Goal: Communication & Community: Answer question/provide support

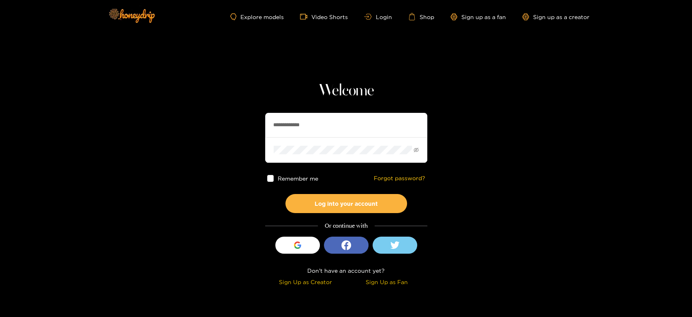
drag, startPoint x: 335, startPoint y: 116, endPoint x: 230, endPoint y: 124, distance: 105.3
click at [231, 124] on section "**********" at bounding box center [346, 144] width 692 height 288
paste input "text"
type input "********"
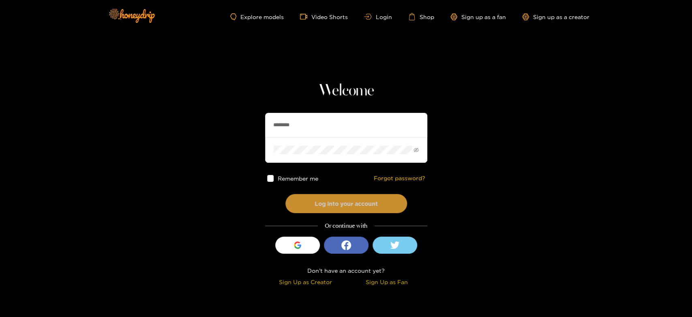
click at [321, 209] on button "Log into your account" at bounding box center [346, 203] width 122 height 19
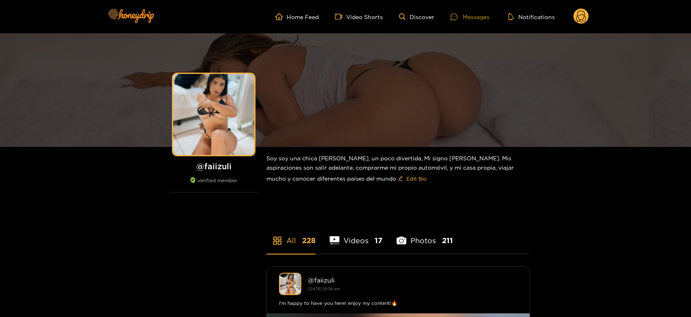
click at [474, 18] on div "Messages" at bounding box center [469, 16] width 39 height 9
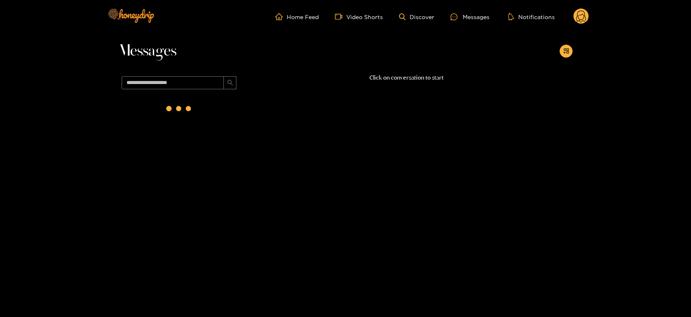
click at [159, 98] on div at bounding box center [179, 109] width 122 height 35
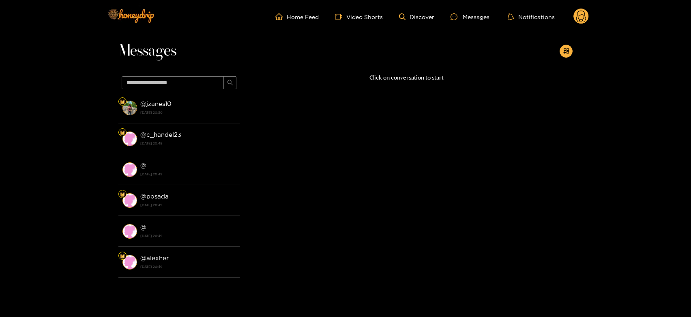
click at [159, 98] on li "@ jzanes10 [DATE] 20:50" at bounding box center [179, 107] width 122 height 31
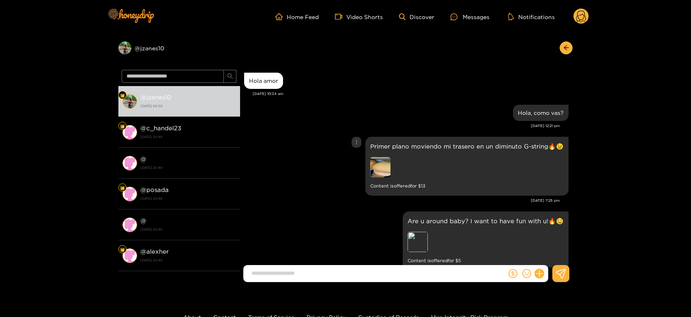
scroll to position [1093, 0]
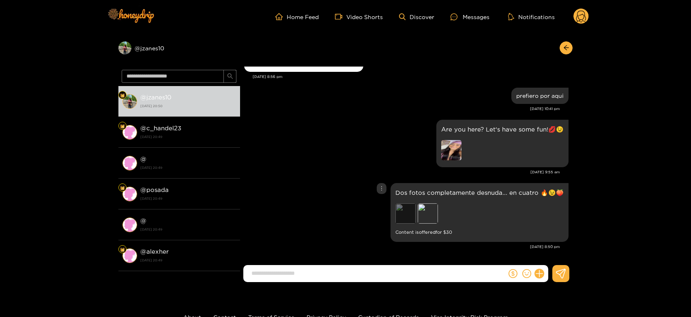
click at [409, 214] on div "Preview" at bounding box center [405, 213] width 20 height 20
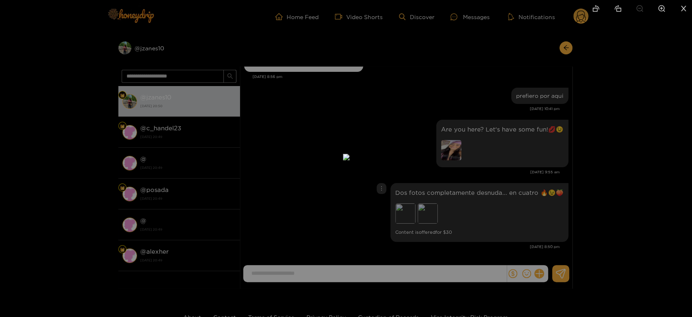
click at [496, 207] on div at bounding box center [346, 158] width 692 height 317
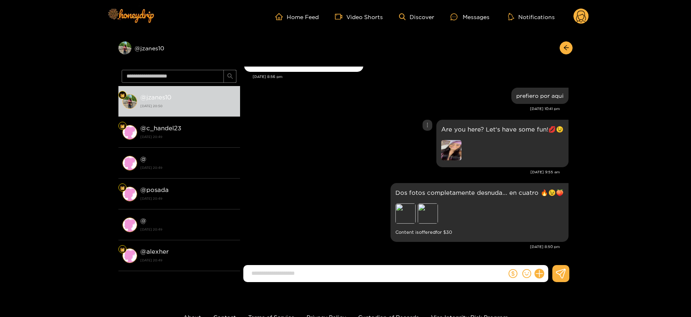
click at [455, 152] on img at bounding box center [451, 150] width 20 height 20
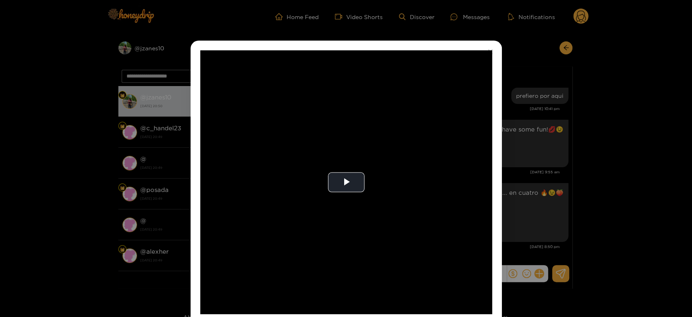
click at [455, 152] on video "Video Player" at bounding box center [346, 182] width 292 height 264
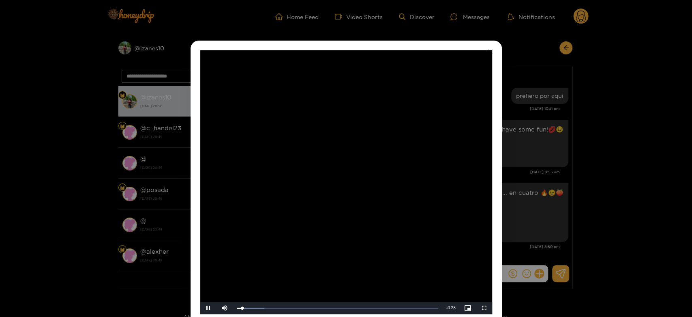
click at [412, 104] on video "Video Player" at bounding box center [346, 182] width 292 height 264
click at [537, 156] on div "**********" at bounding box center [346, 158] width 692 height 317
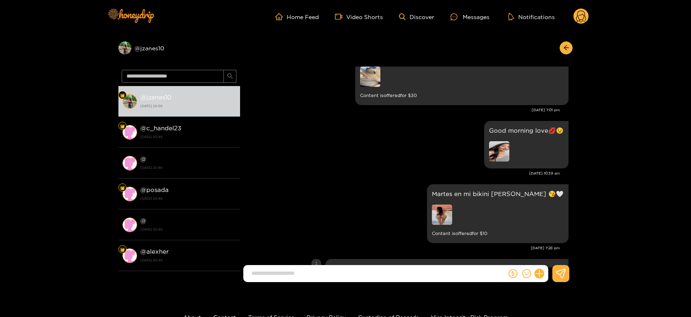
scroll to position [392, 0]
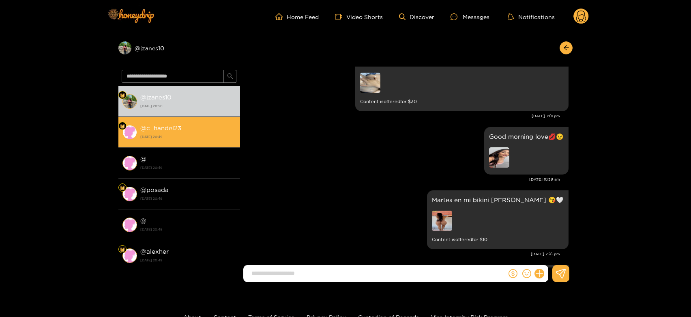
click at [209, 134] on strong "[DATE] 20:49" at bounding box center [188, 136] width 96 height 7
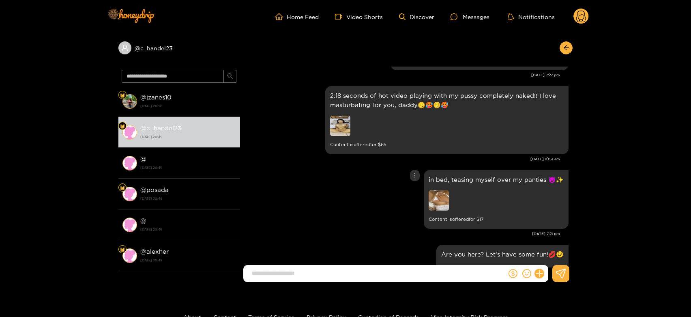
scroll to position [1608, 0]
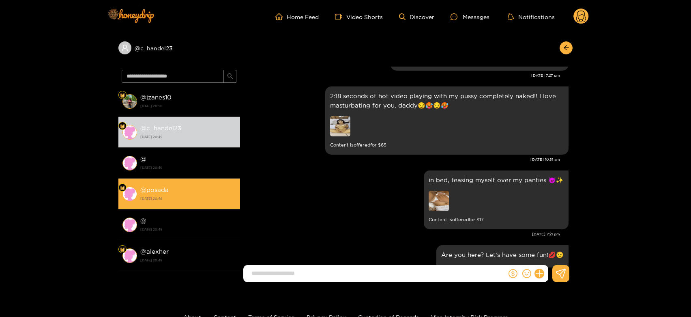
click at [190, 186] on div "@ posada [DATE] 20:49" at bounding box center [188, 193] width 96 height 18
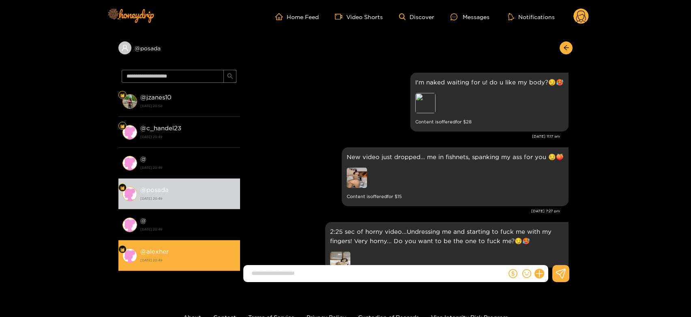
scroll to position [1734, 0]
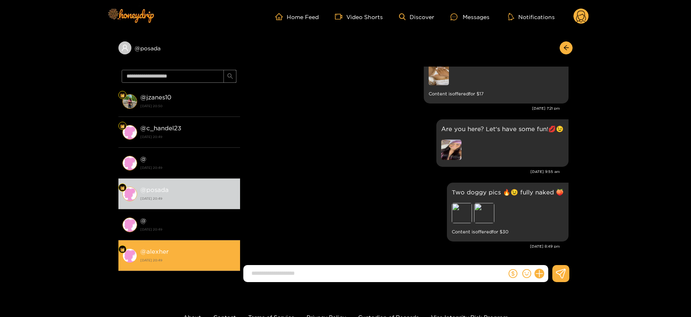
click at [170, 246] on div "@ alexher [DATE] 20:49" at bounding box center [188, 255] width 96 height 18
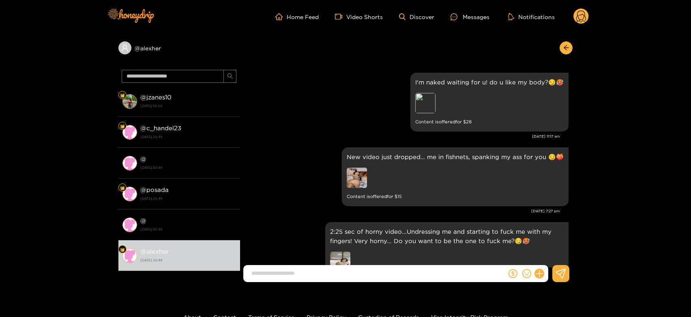
click at [583, 11] on icon at bounding box center [581, 18] width 10 height 14
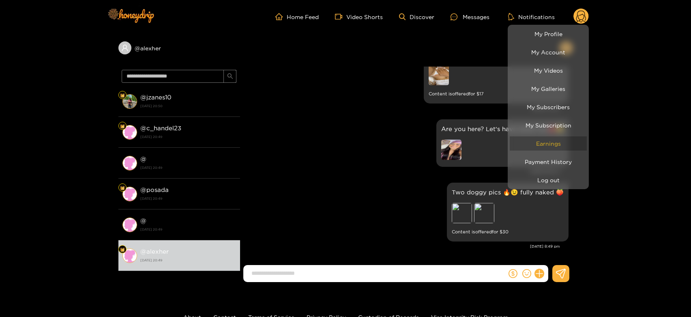
click at [538, 139] on link "Earnings" at bounding box center [548, 143] width 77 height 14
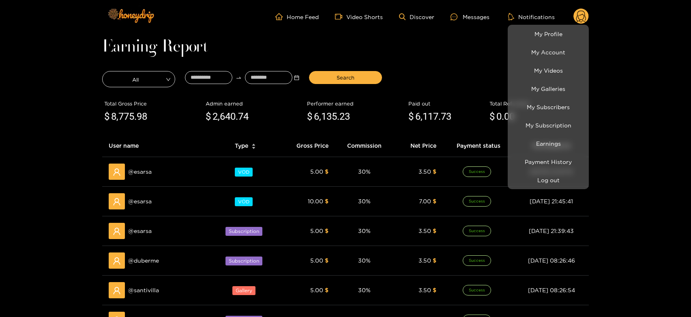
click at [144, 164] on div at bounding box center [345, 158] width 691 height 317
click at [144, 164] on div "@ esarsa" at bounding box center [157, 171] width 97 height 16
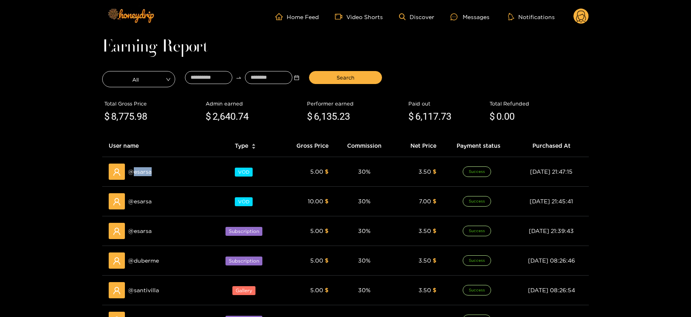
copy span "esarsa"
click at [468, 16] on div "Messages" at bounding box center [469, 16] width 39 height 9
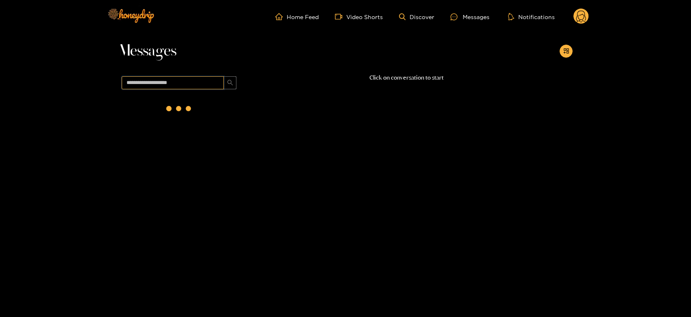
click at [214, 81] on input "text" at bounding box center [173, 82] width 102 height 13
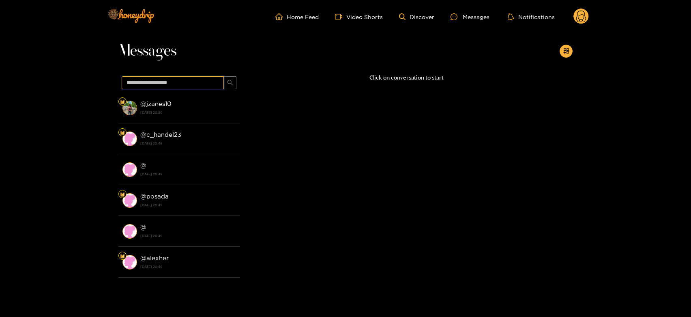
paste input "******"
type input "******"
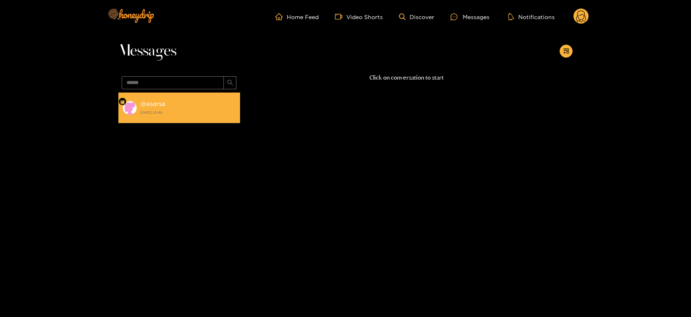
click at [181, 104] on div "@ esarsa [DATE] 20:49" at bounding box center [188, 108] width 96 height 18
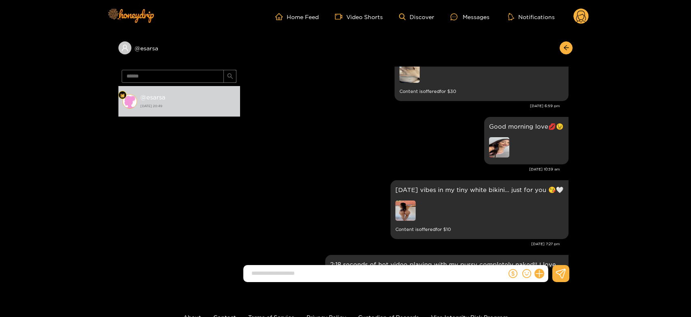
scroll to position [1419, 0]
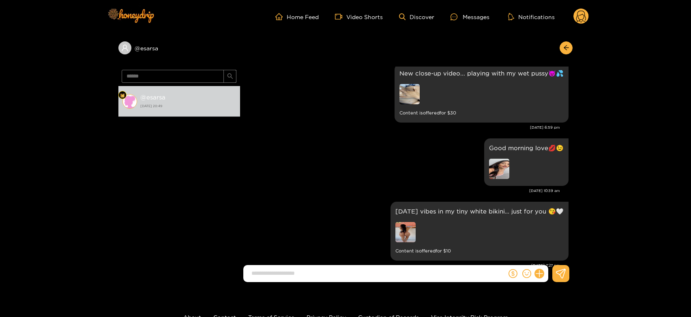
click at [587, 12] on circle at bounding box center [580, 16] width 15 height 15
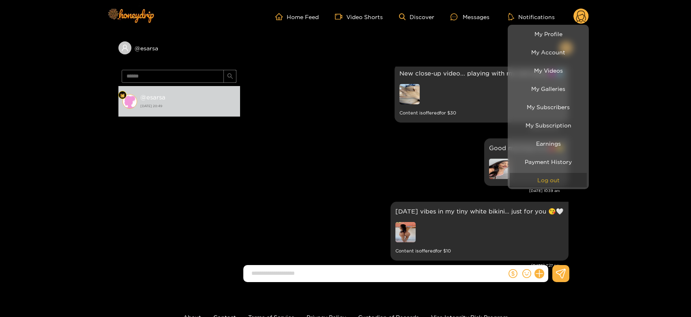
click at [540, 176] on button "Log out" at bounding box center [548, 180] width 77 height 14
